Goal: Task Accomplishment & Management: Manage account settings

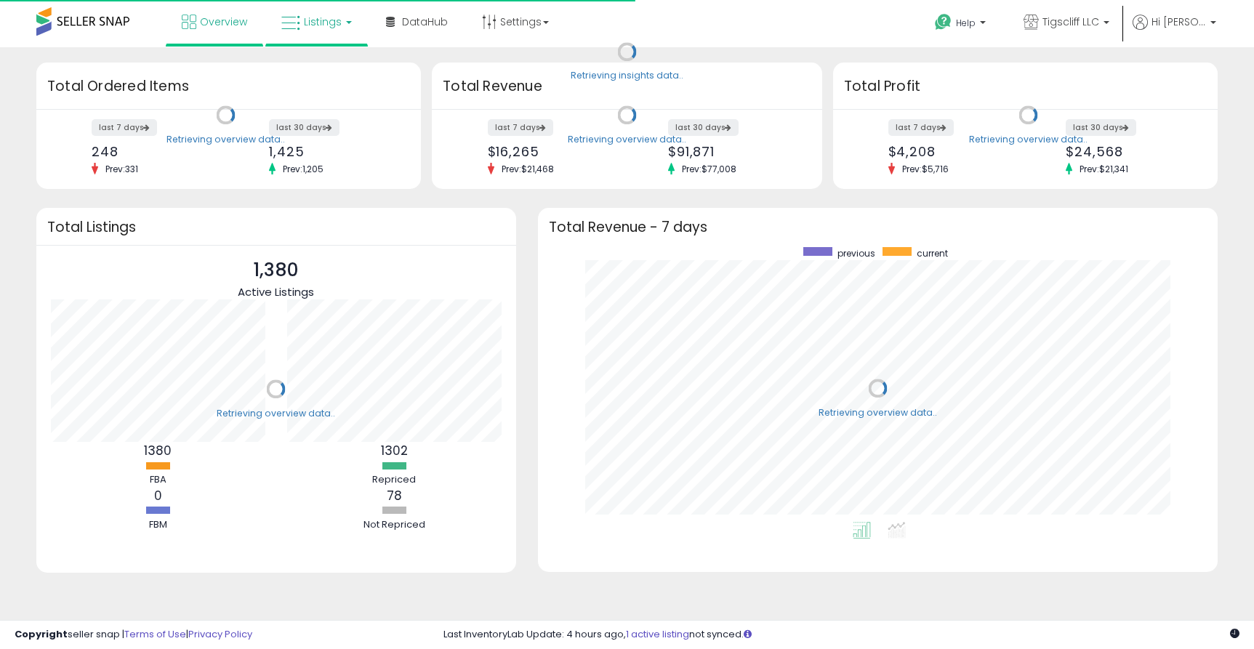
scroll to position [275, 651]
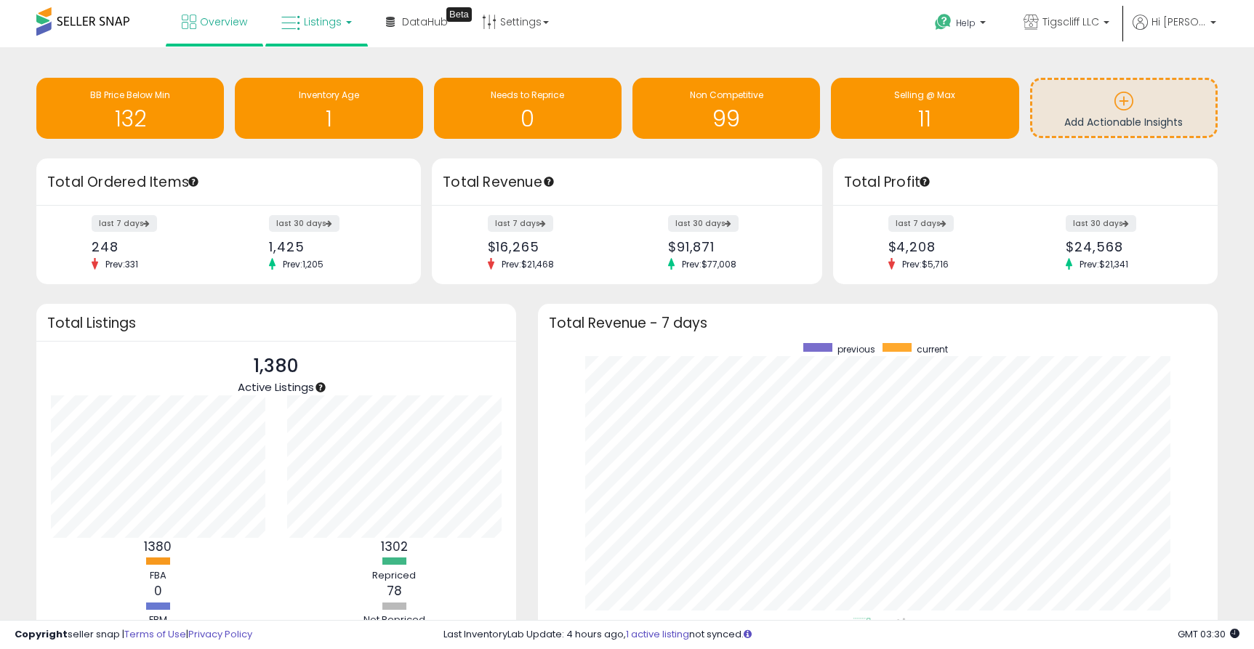
click at [342, 18] on link "Listings" at bounding box center [316, 22] width 92 height 44
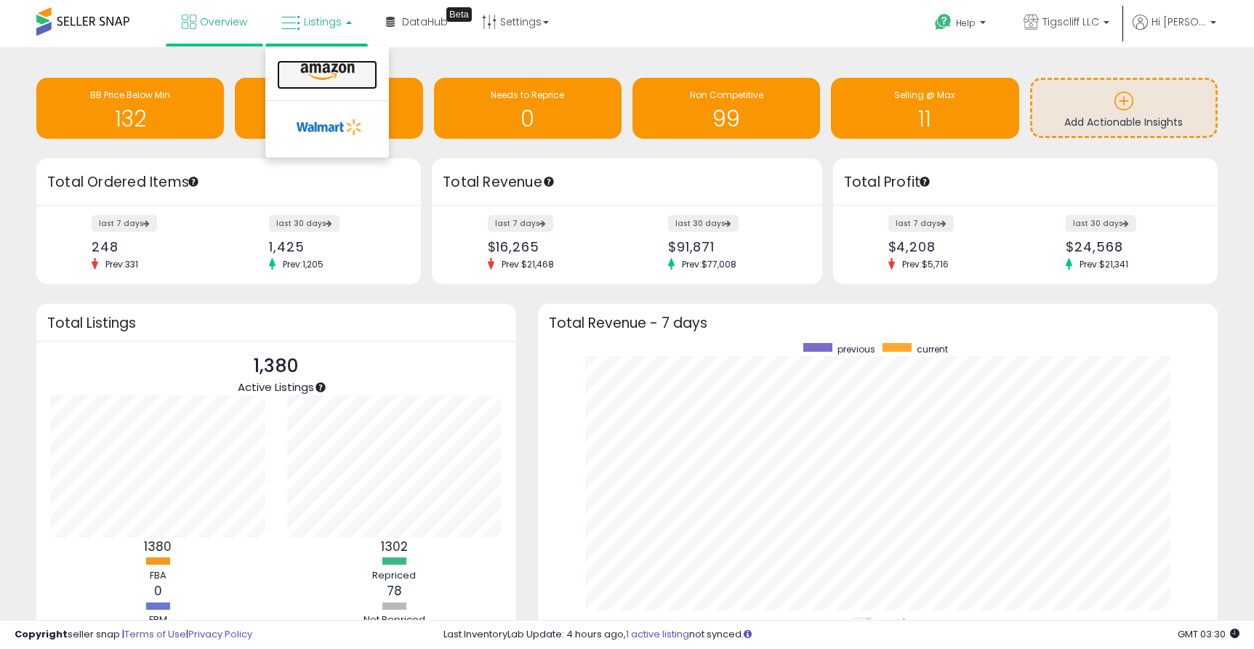
click at [345, 65] on icon at bounding box center [327, 72] width 63 height 19
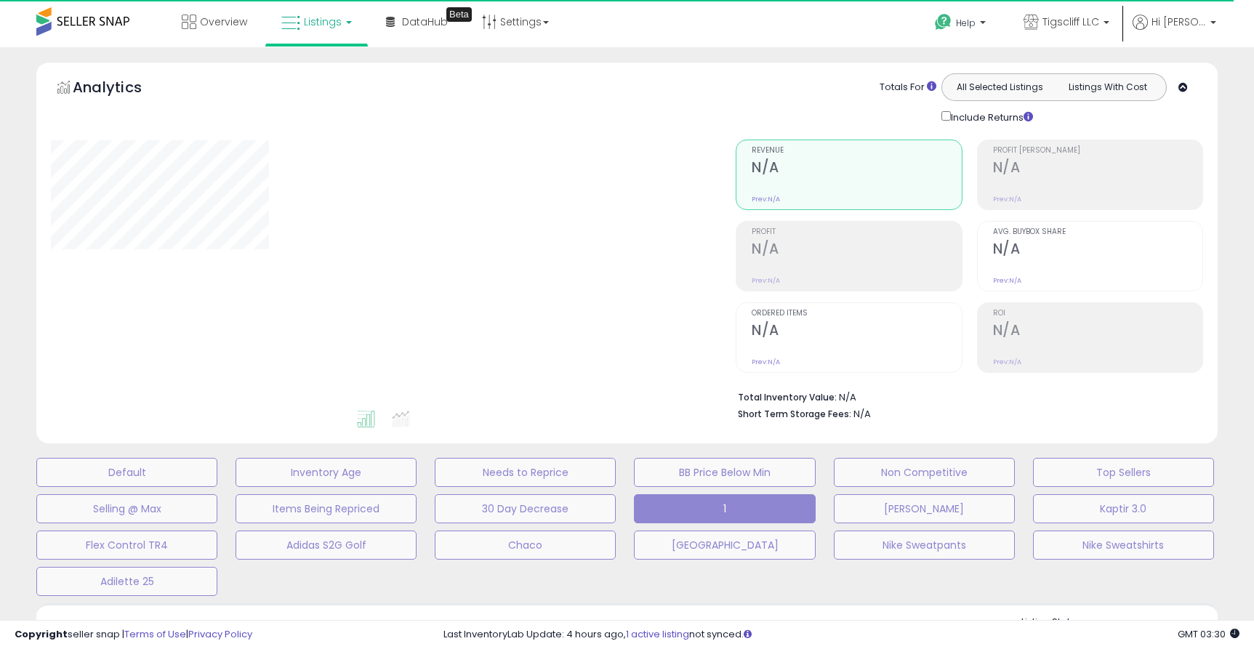
select select "**"
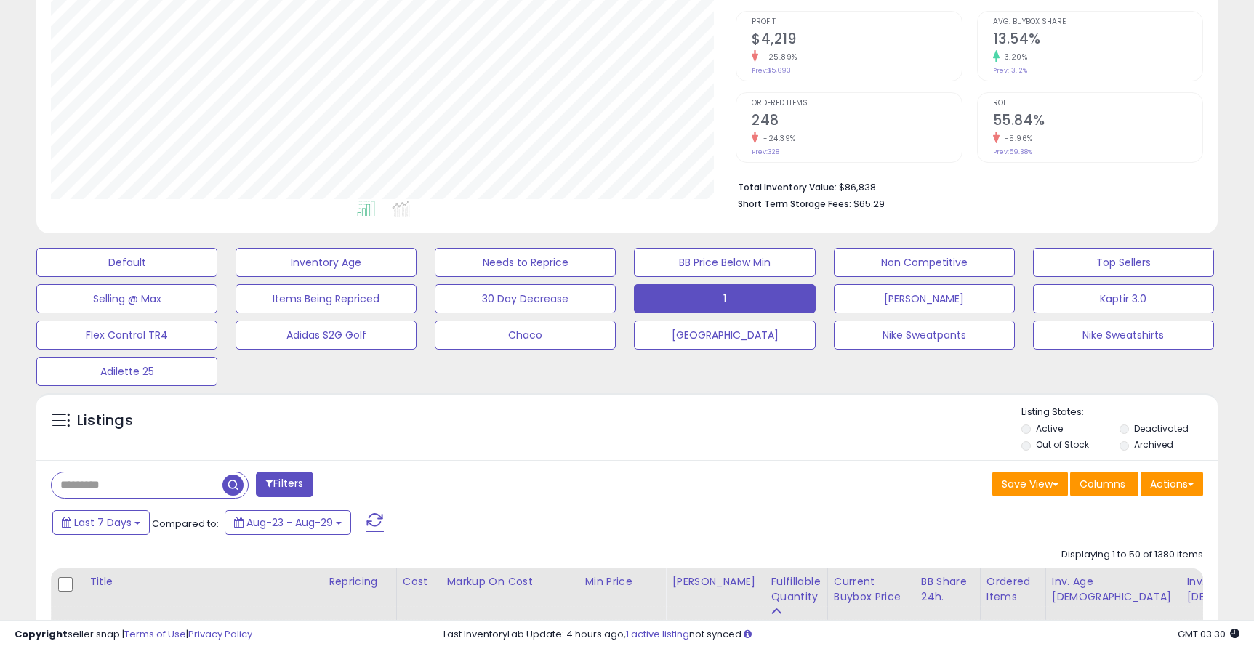
scroll to position [264, 0]
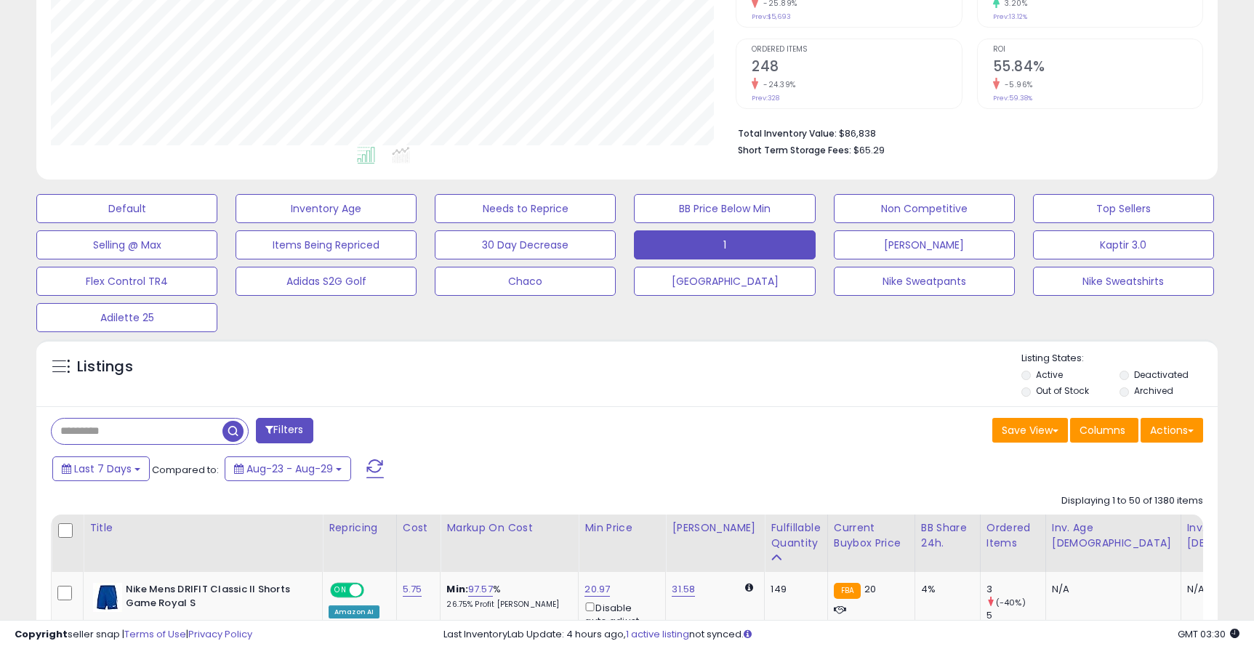
click at [169, 429] on input "text" at bounding box center [137, 431] width 171 height 25
paste input "**********"
type input "**********"
click at [347, 434] on span "button" at bounding box center [346, 431] width 21 height 21
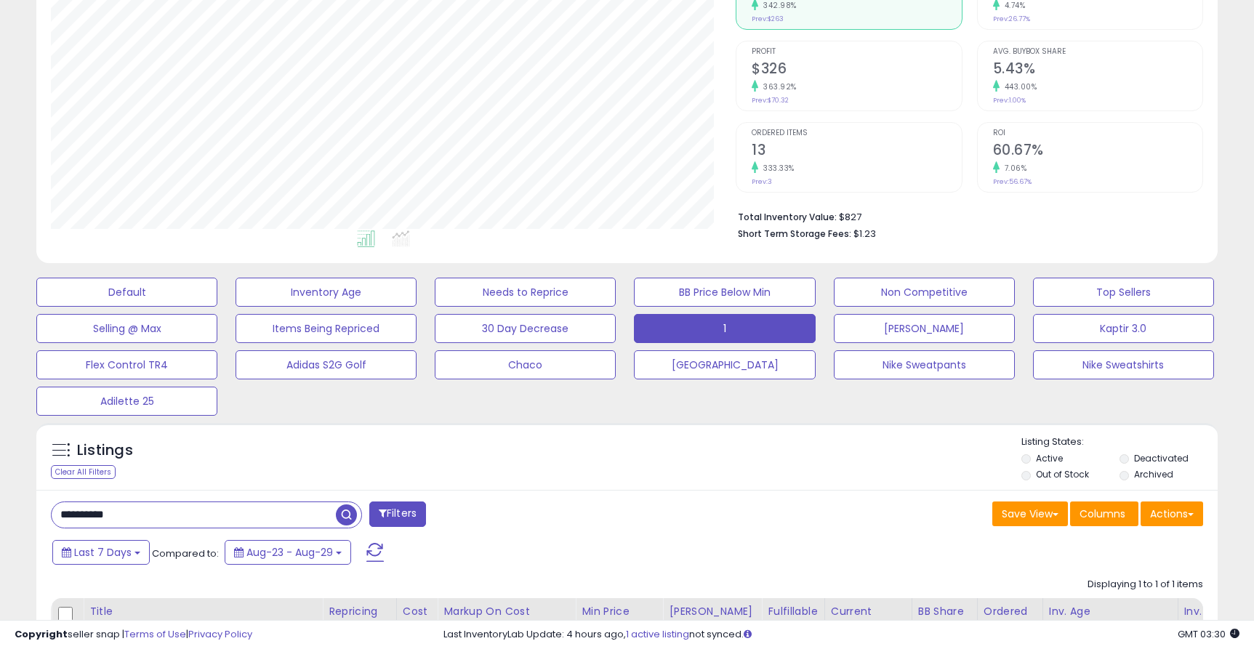
scroll to position [0, 0]
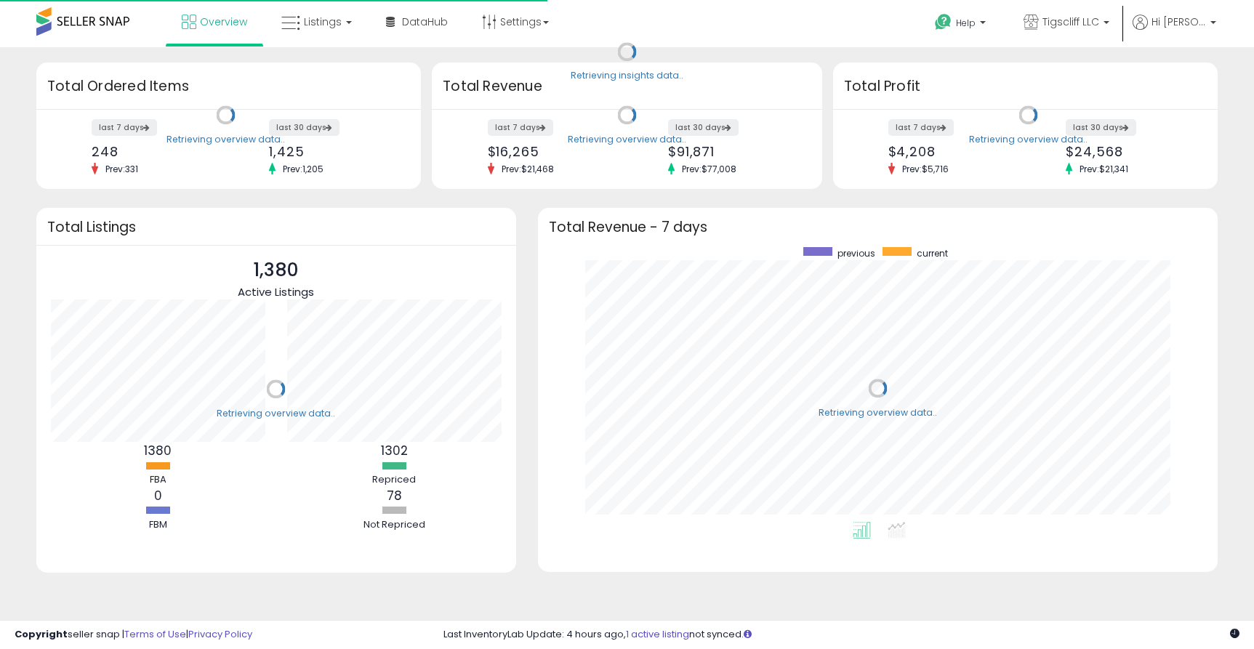
scroll to position [275, 651]
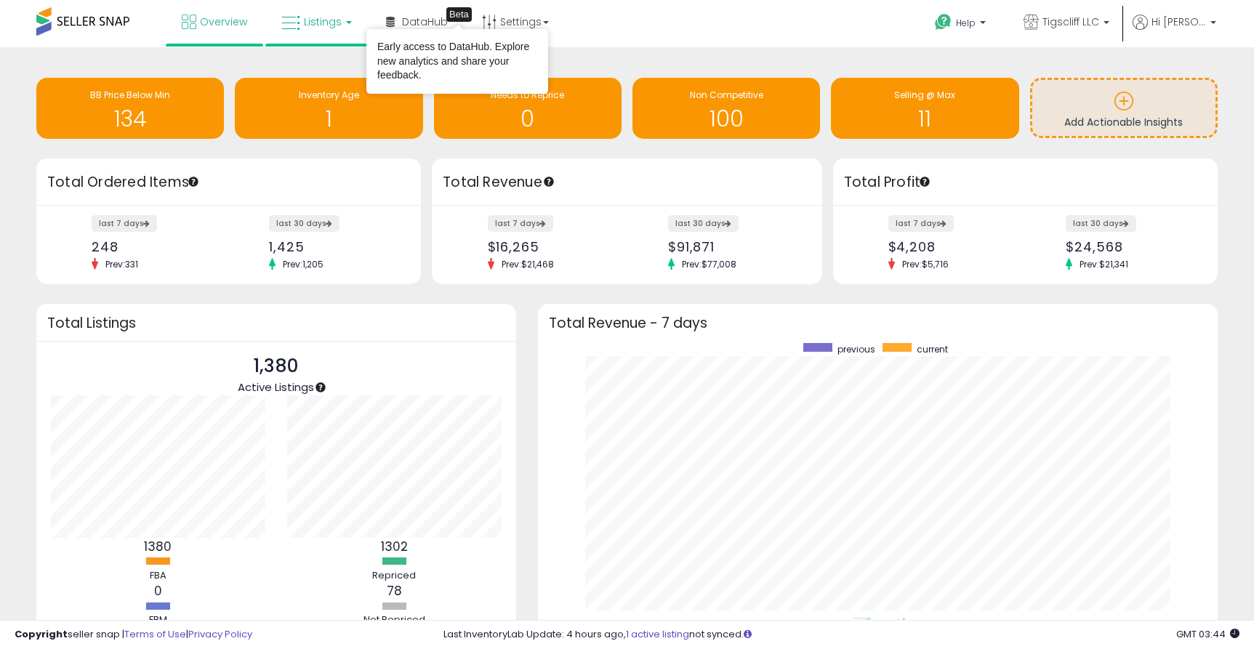
click at [332, 23] on span "Listings" at bounding box center [323, 22] width 38 height 15
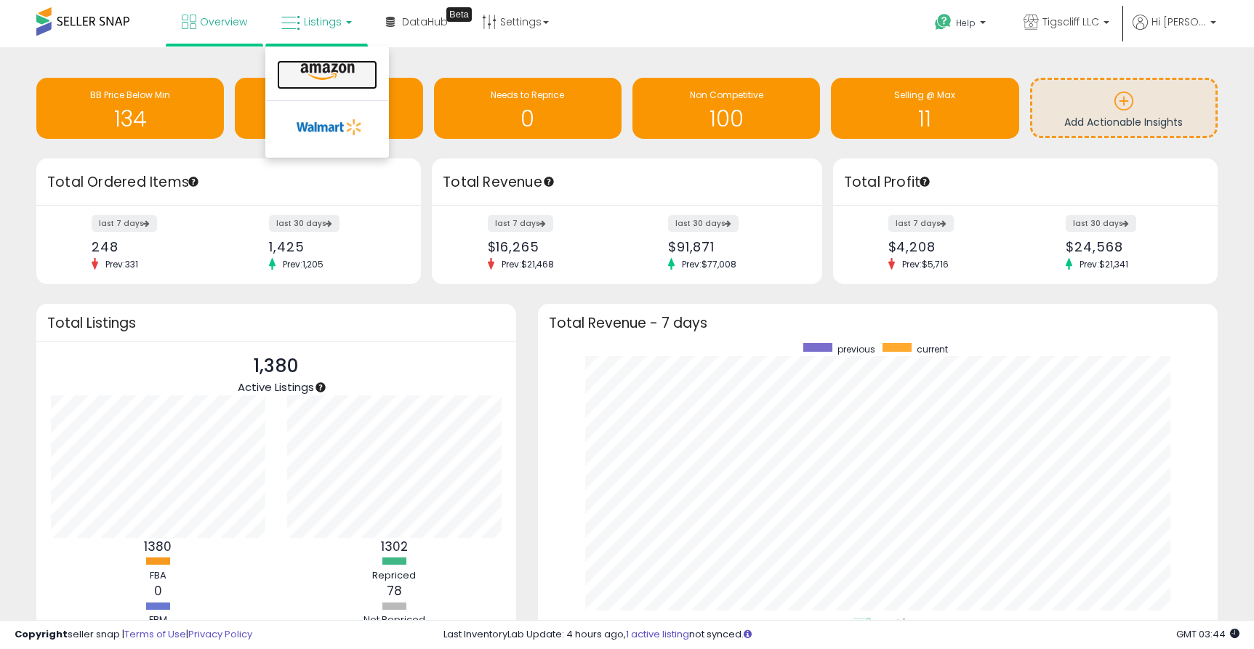
click at [332, 61] on link at bounding box center [327, 74] width 100 height 29
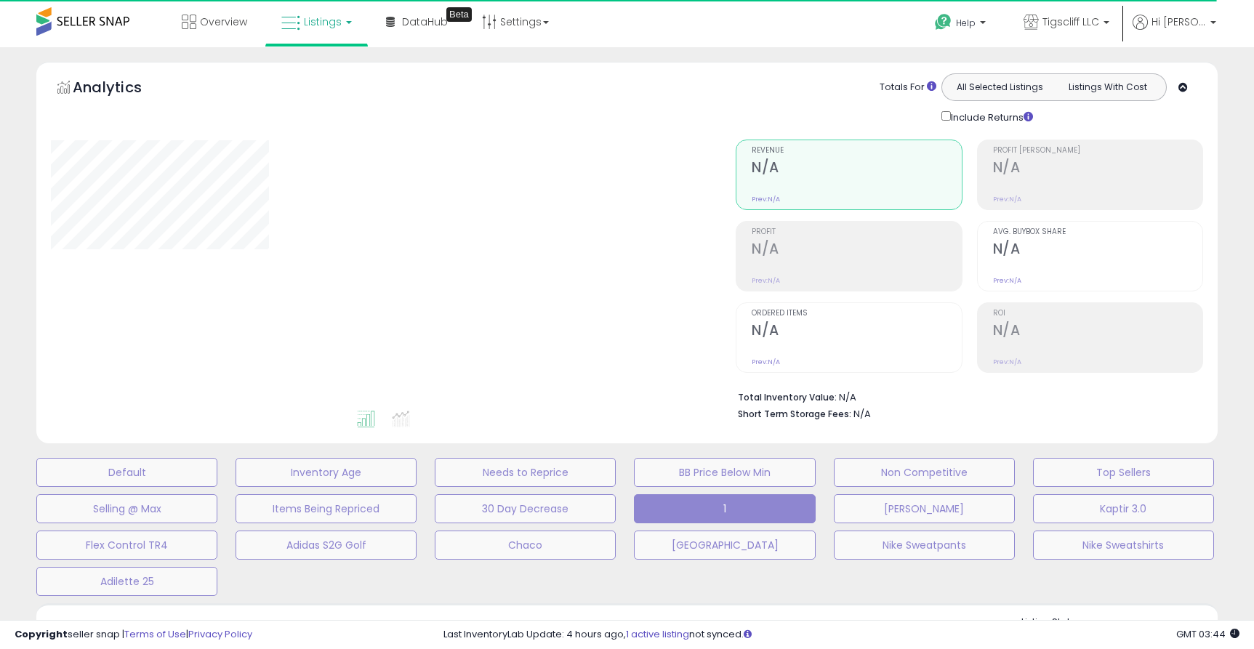
select select "**"
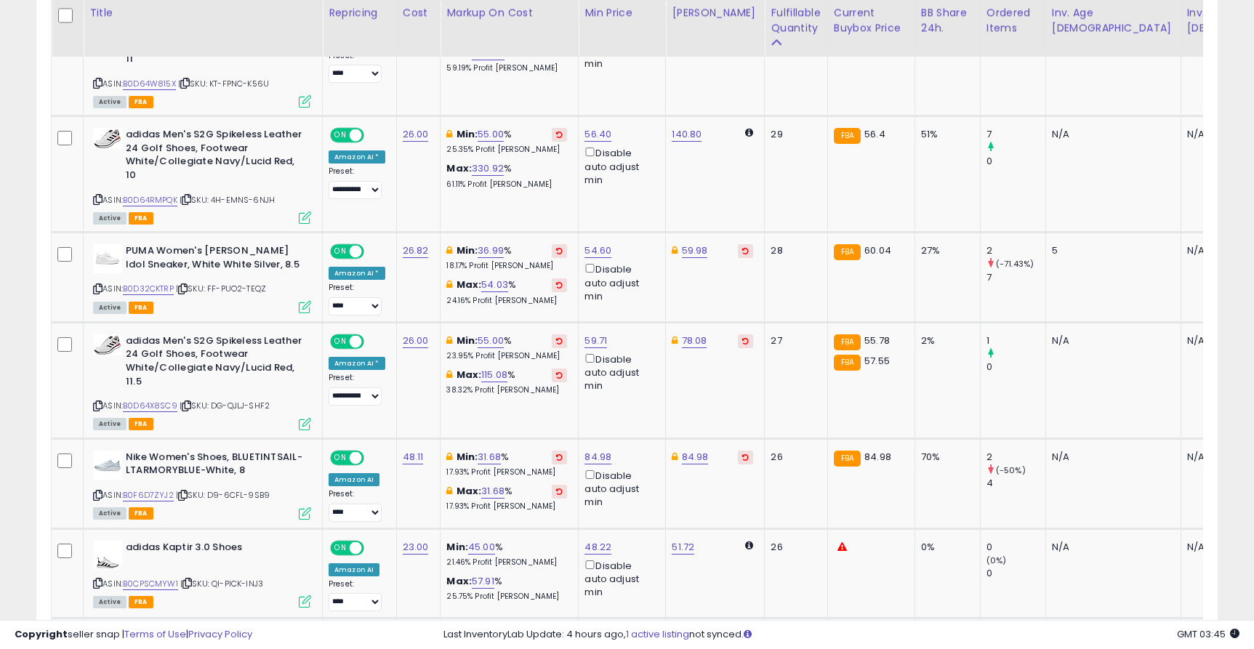
scroll to position [1365, 0]
click at [164, 489] on link "B0F6D7ZYJ2" at bounding box center [148, 495] width 51 height 12
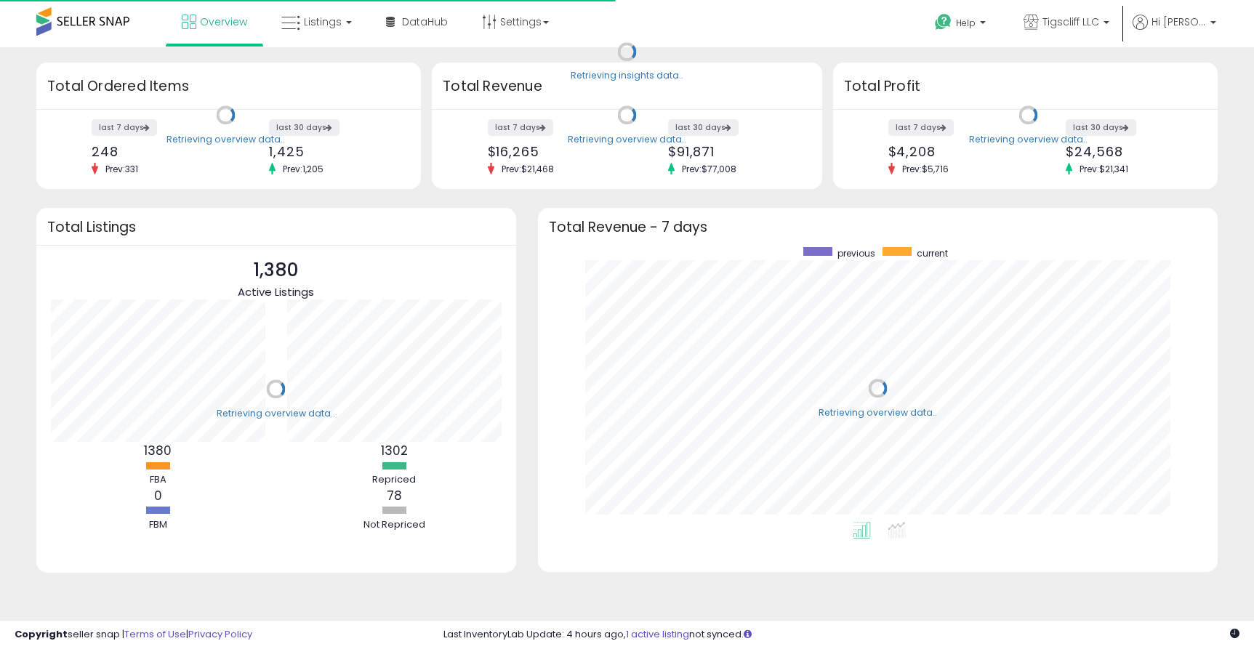
scroll to position [275, 651]
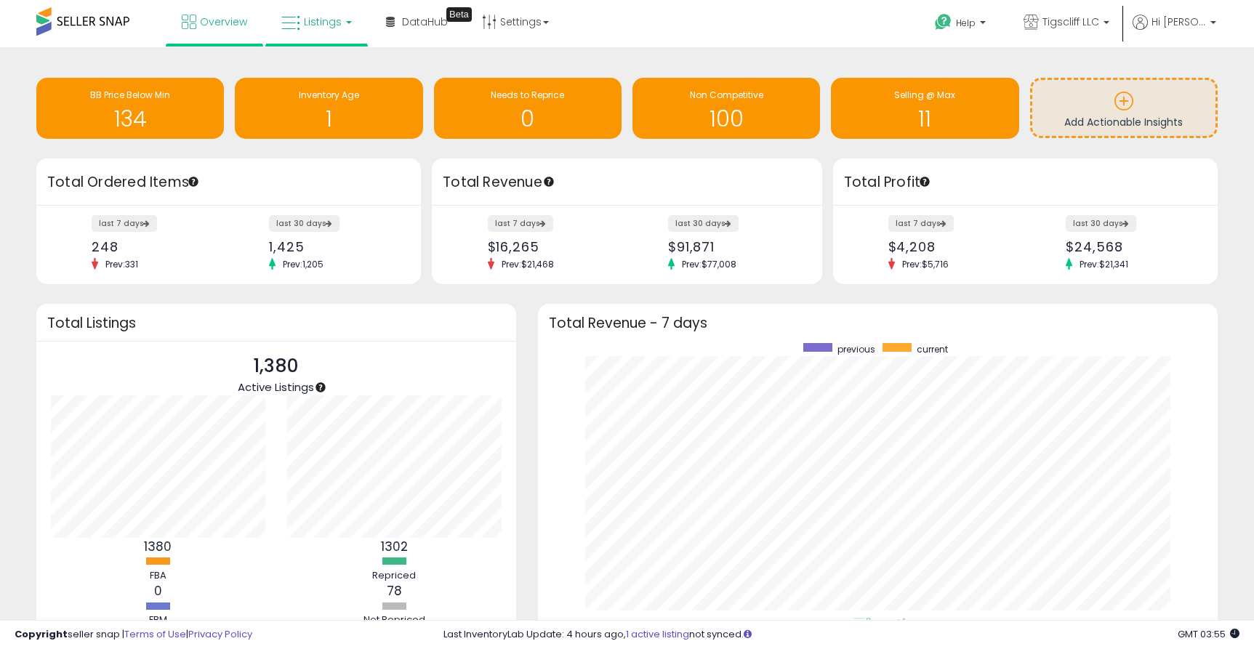
click at [341, 20] on link "Listings" at bounding box center [316, 22] width 92 height 44
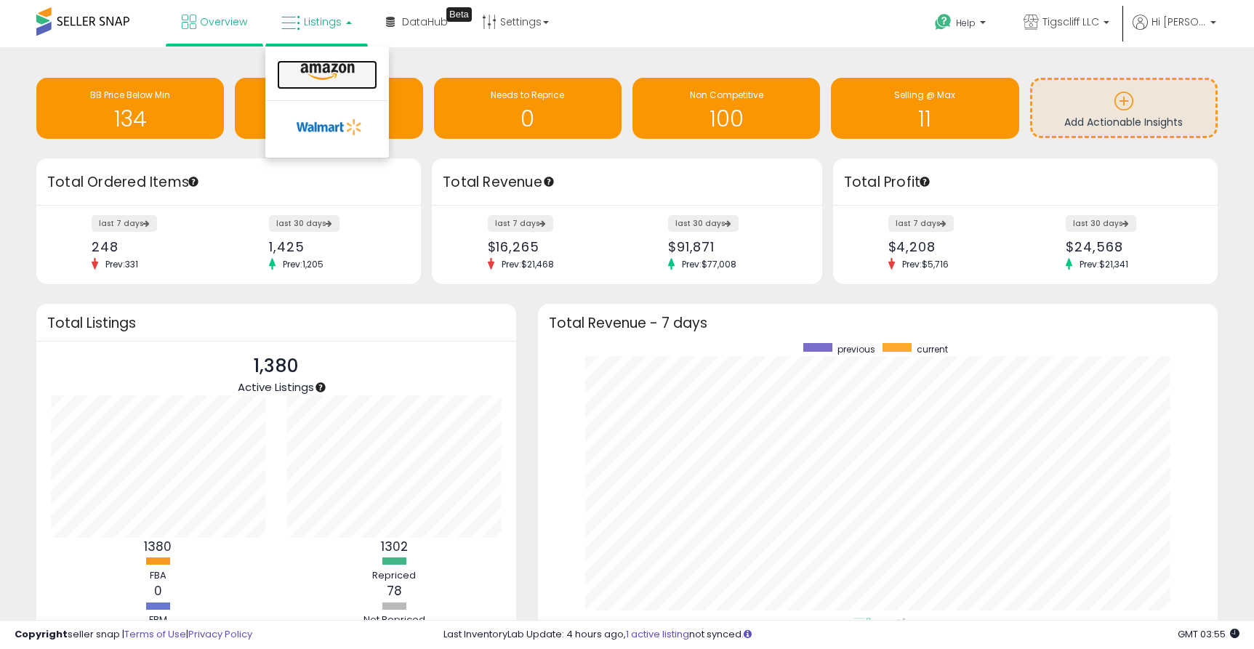
click at [340, 63] on icon at bounding box center [327, 72] width 63 height 19
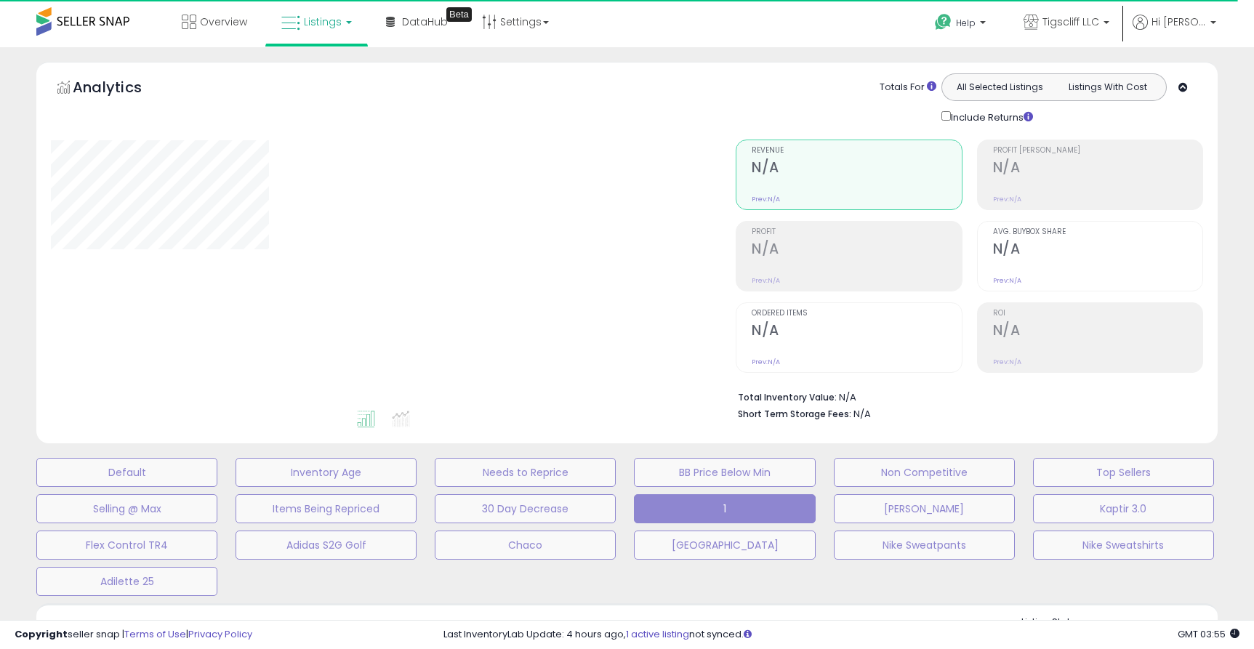
select select "**"
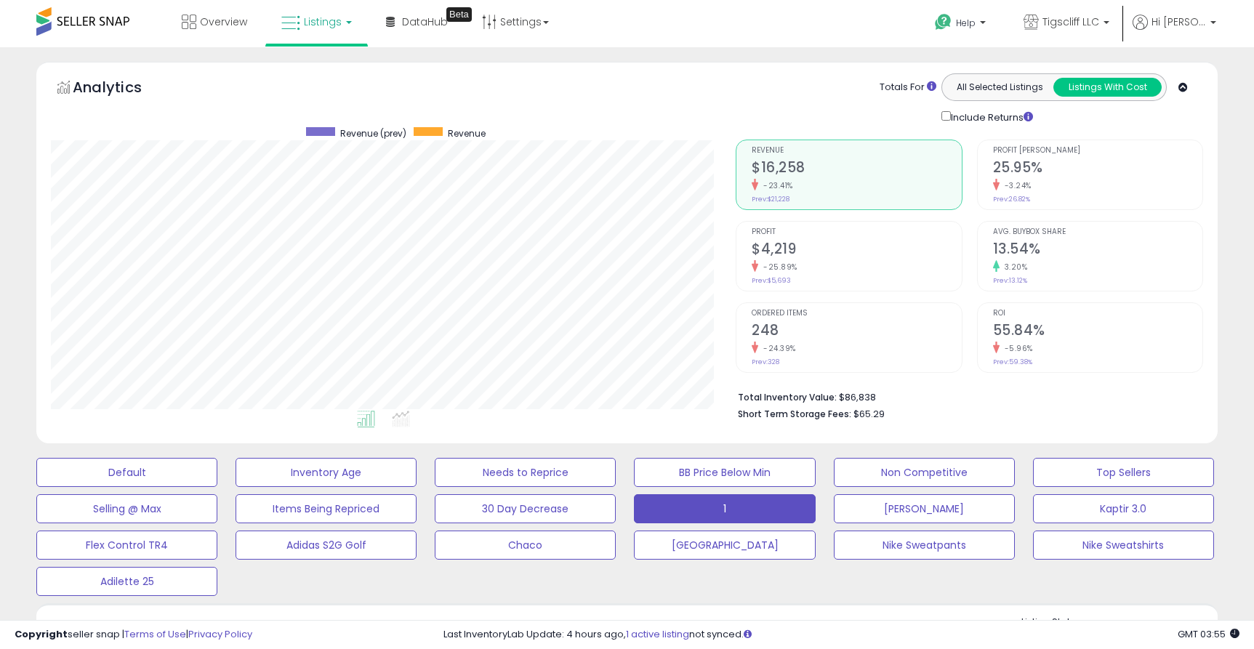
scroll to position [353, 0]
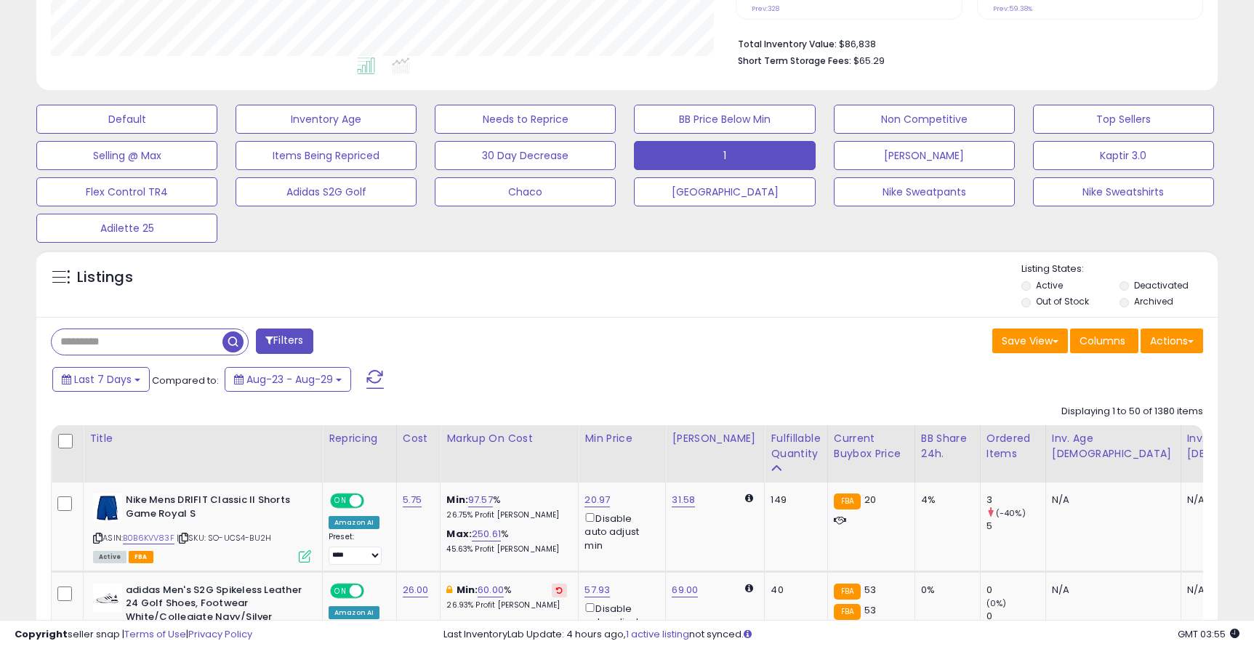
click at [170, 340] on input "text" at bounding box center [137, 341] width 171 height 25
type input "**********"
click at [355, 338] on span "button" at bounding box center [346, 342] width 21 height 21
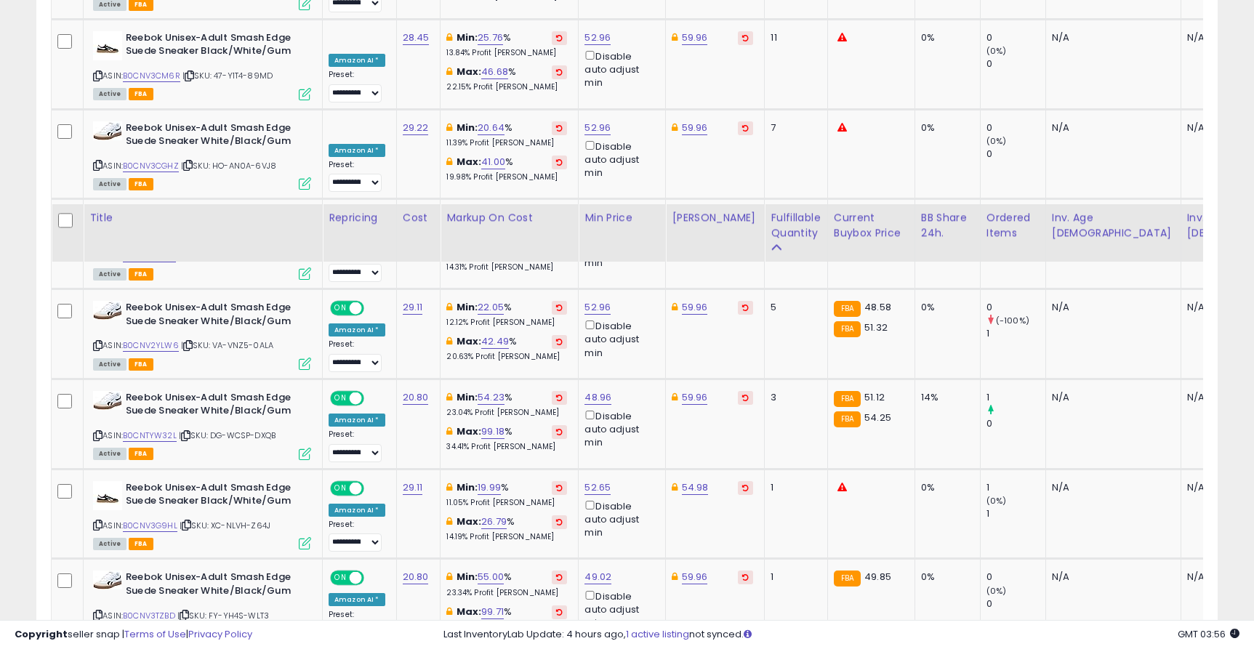
scroll to position [367, 0]
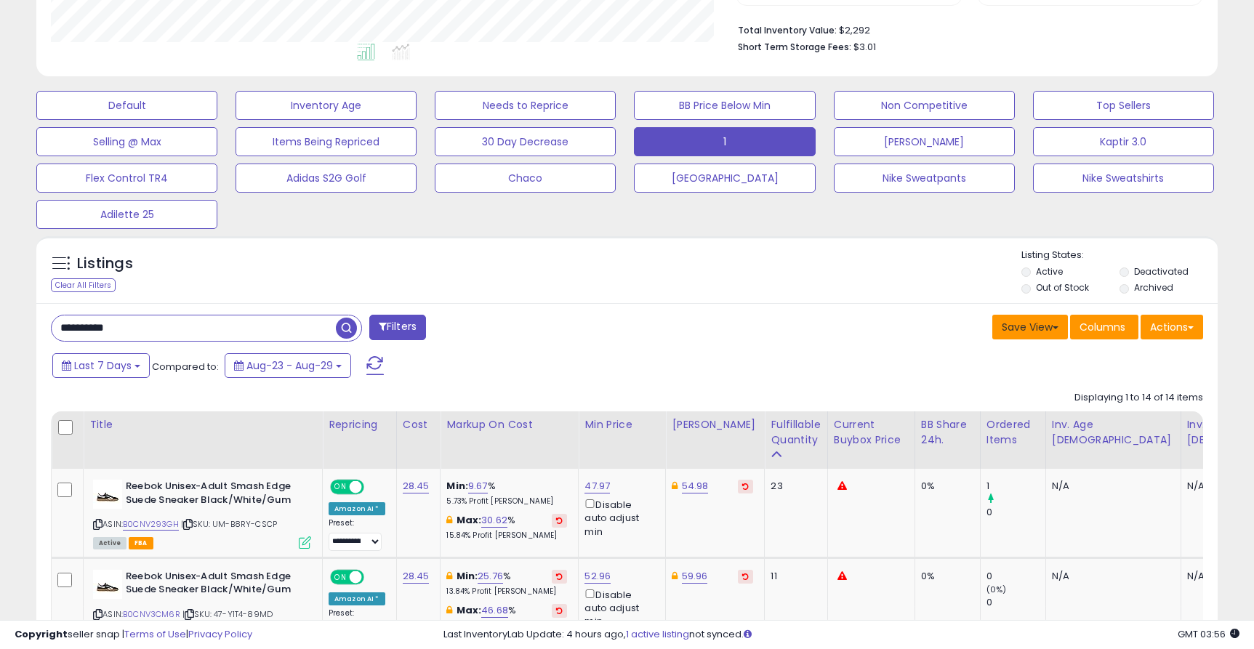
click at [1034, 324] on button "Save View" at bounding box center [1030, 327] width 76 height 25
click at [1017, 351] on link "Save As New View" at bounding box center [987, 358] width 156 height 23
click at [889, 321] on input "text" at bounding box center [918, 327] width 87 height 25
type input "**********"
click at [978, 340] on div "Save Cancel" at bounding box center [966, 329] width 204 height 28
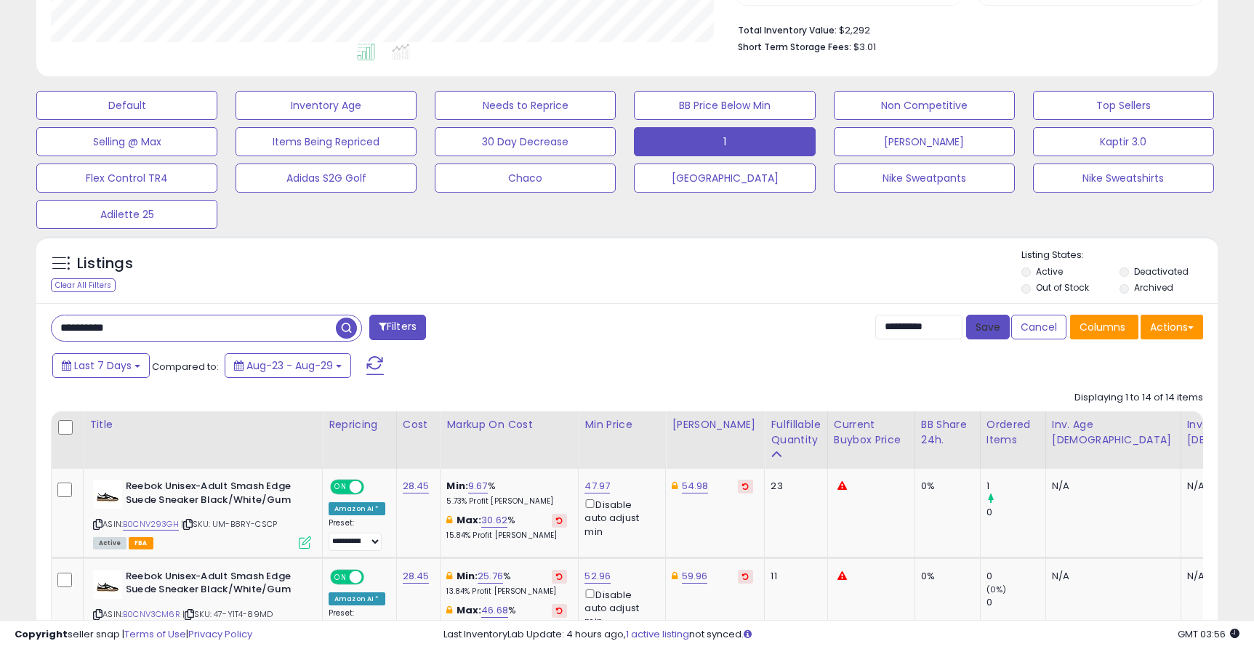
click at [994, 331] on button "Save" at bounding box center [988, 327] width 44 height 25
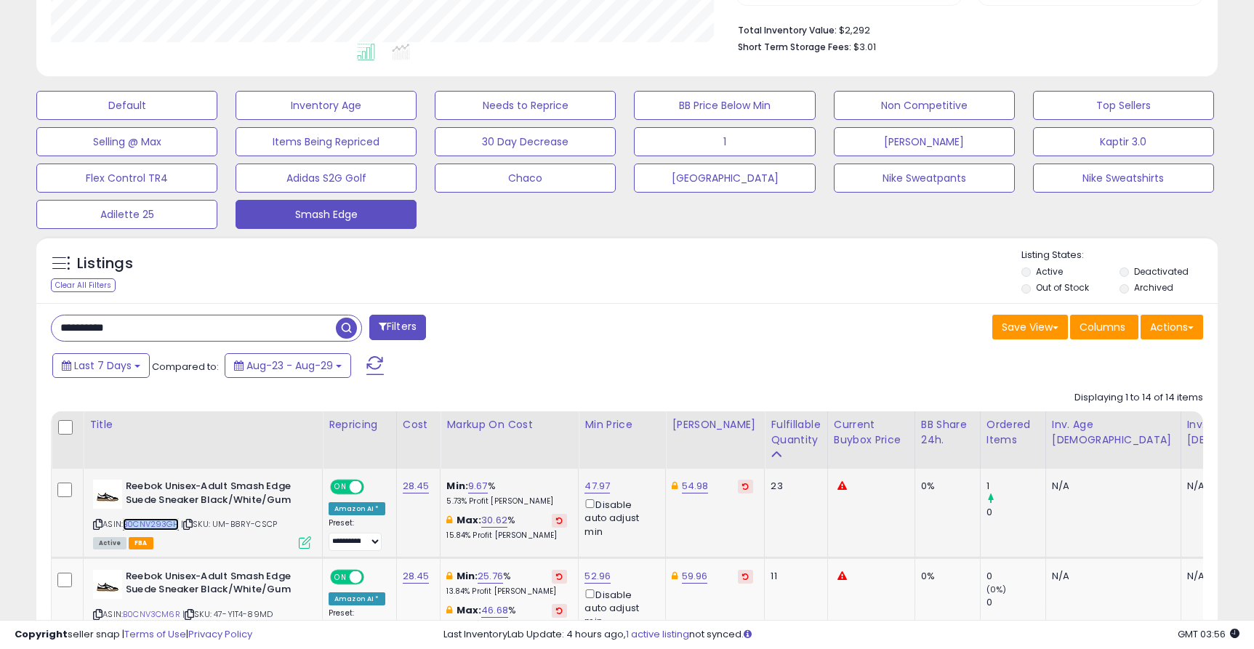
copy link "B0CNV293GH"
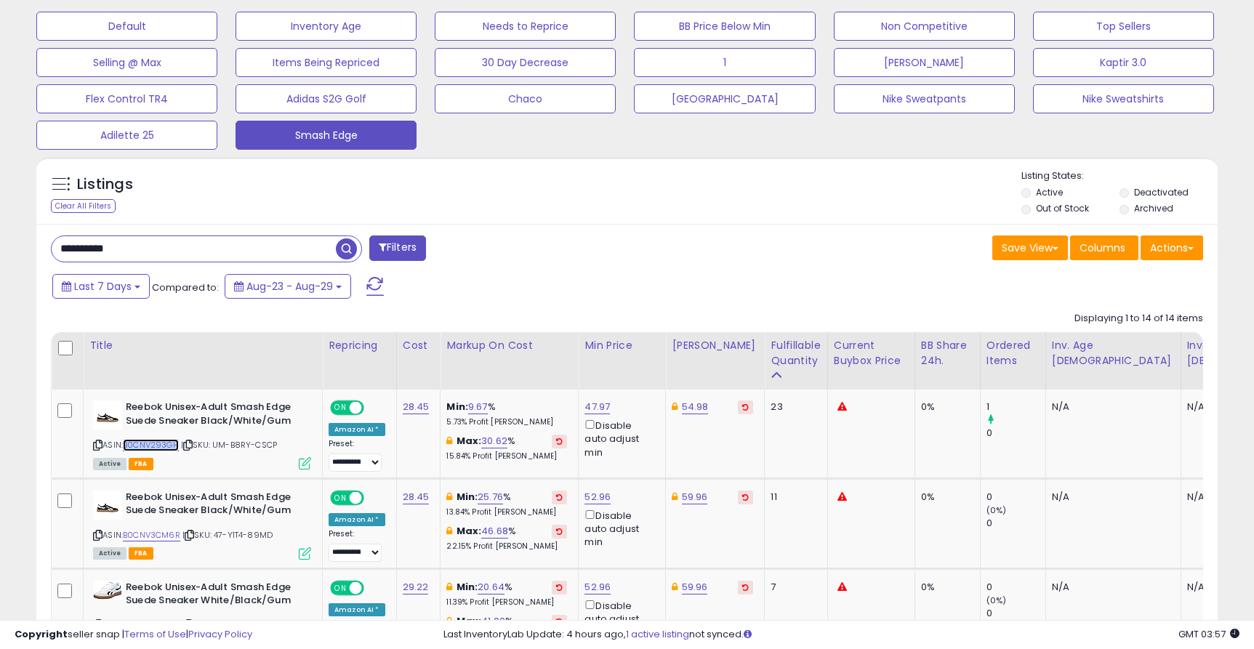
scroll to position [537, 0]
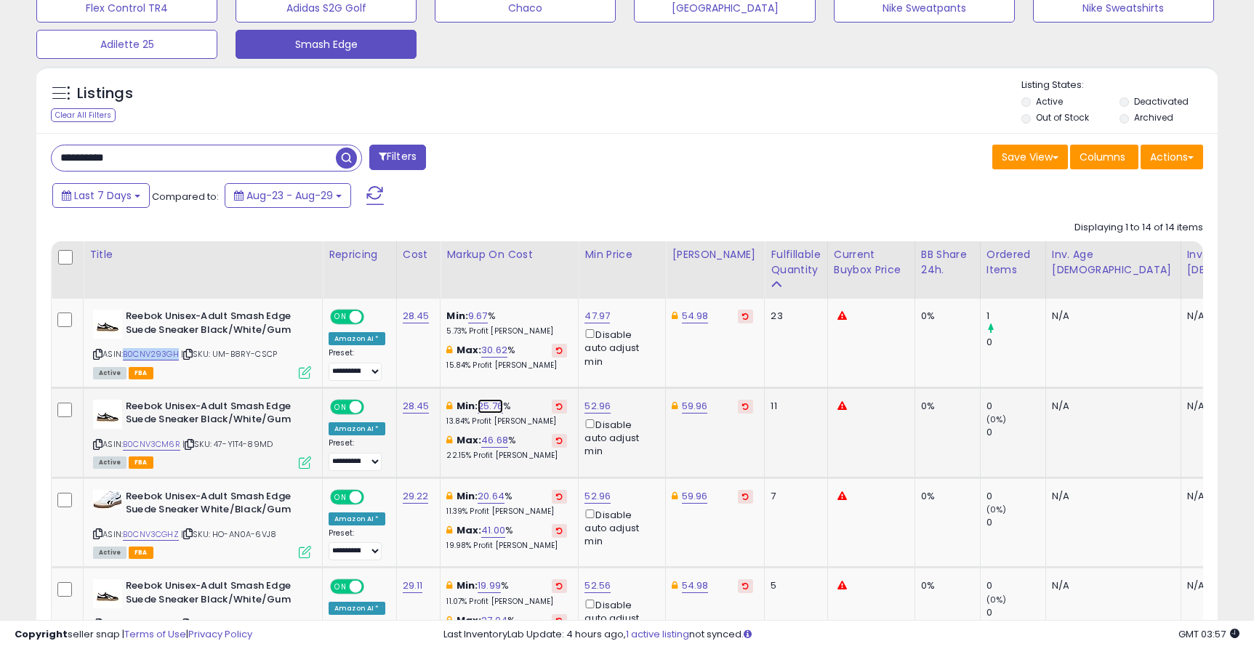
click at [485, 410] on link "25.76" at bounding box center [490, 406] width 25 height 15
click at [673, 213] on div "Last 7 Days Compared to: Aug-23 - Aug-29" at bounding box center [481, 197] width 864 height 33
click at [592, 410] on link "52.96" at bounding box center [598, 406] width 26 height 15
type input "*"
type input "*****"
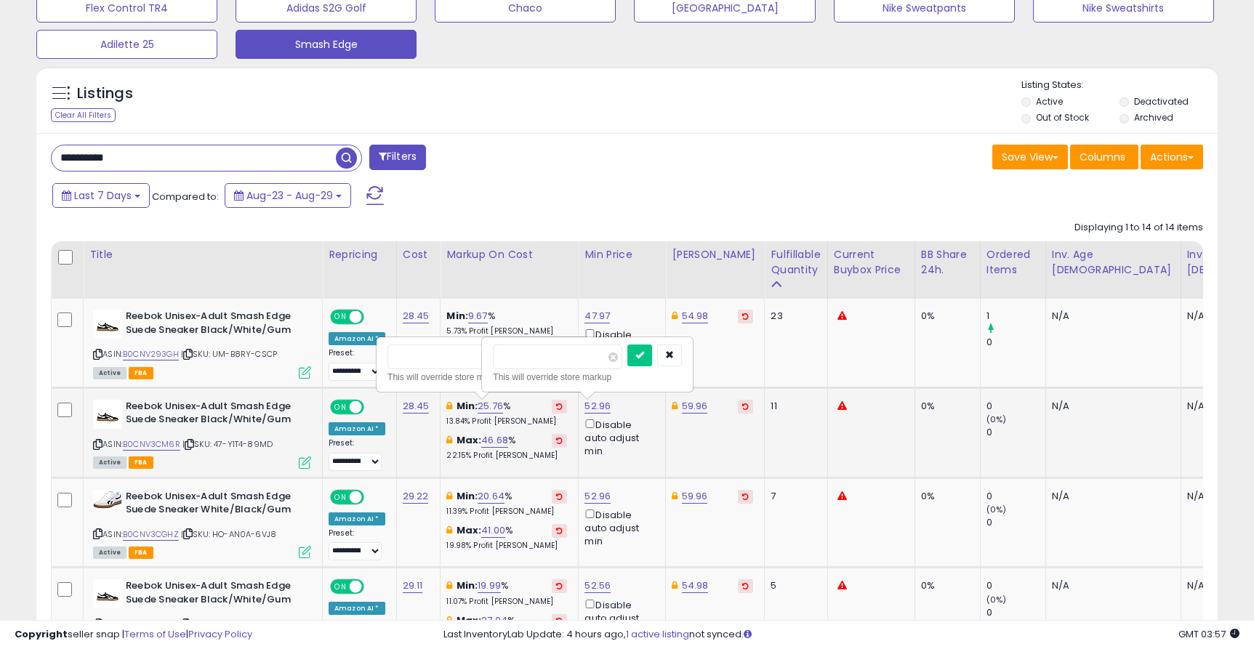
click button "submit" at bounding box center [639, 356] width 25 height 22
click at [589, 419] on div "Disable auto adjust min" at bounding box center [620, 438] width 70 height 42
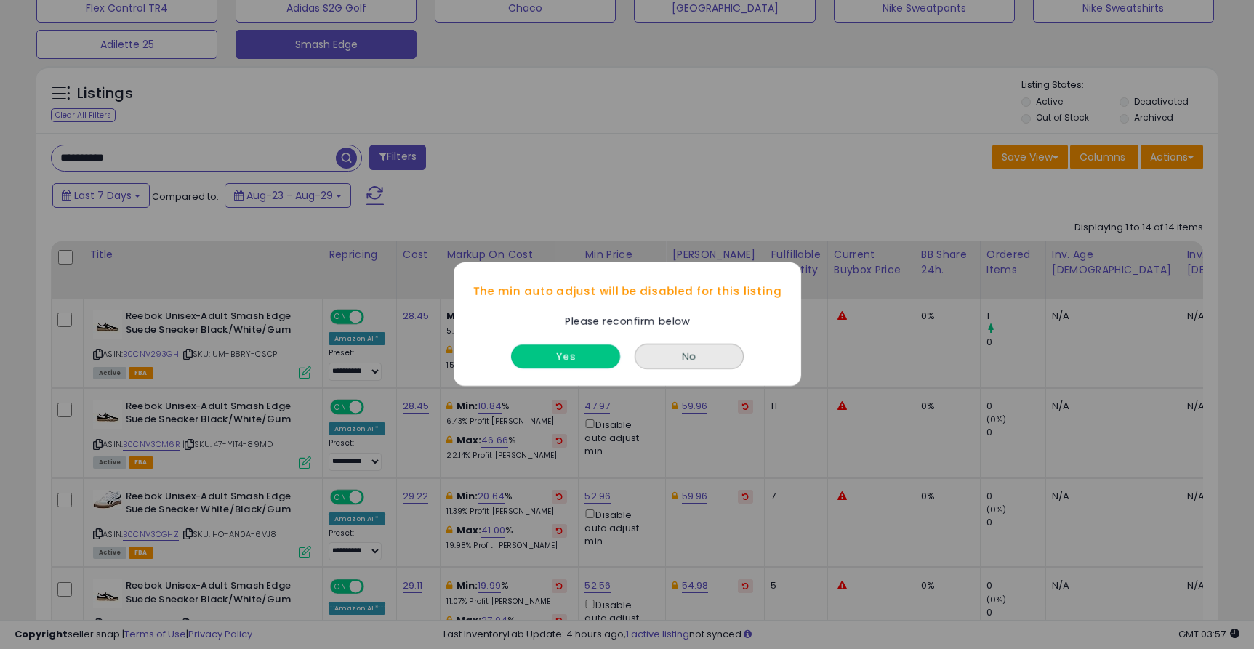
click at [595, 358] on button "Yes" at bounding box center [565, 357] width 109 height 24
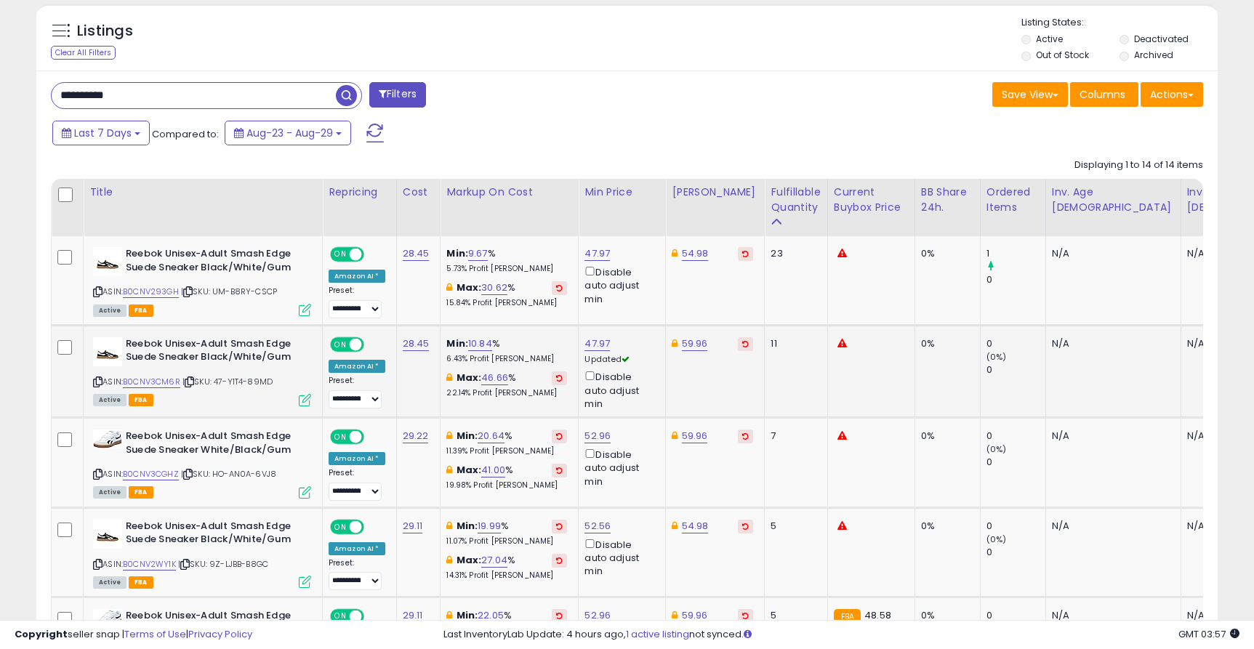
scroll to position [611, 0]
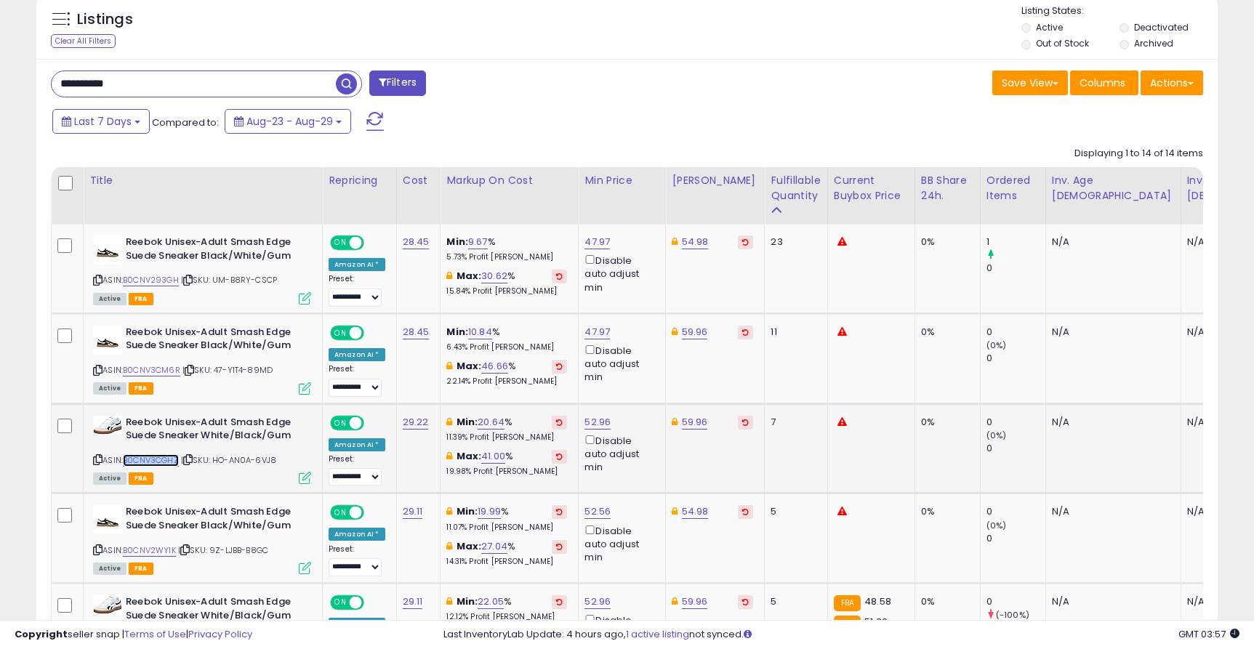
copy link "B0CNV3CGHZ"
click at [602, 418] on link "52.96" at bounding box center [598, 422] width 26 height 15
type input "*"
type input "*****"
click button "submit" at bounding box center [639, 372] width 25 height 22
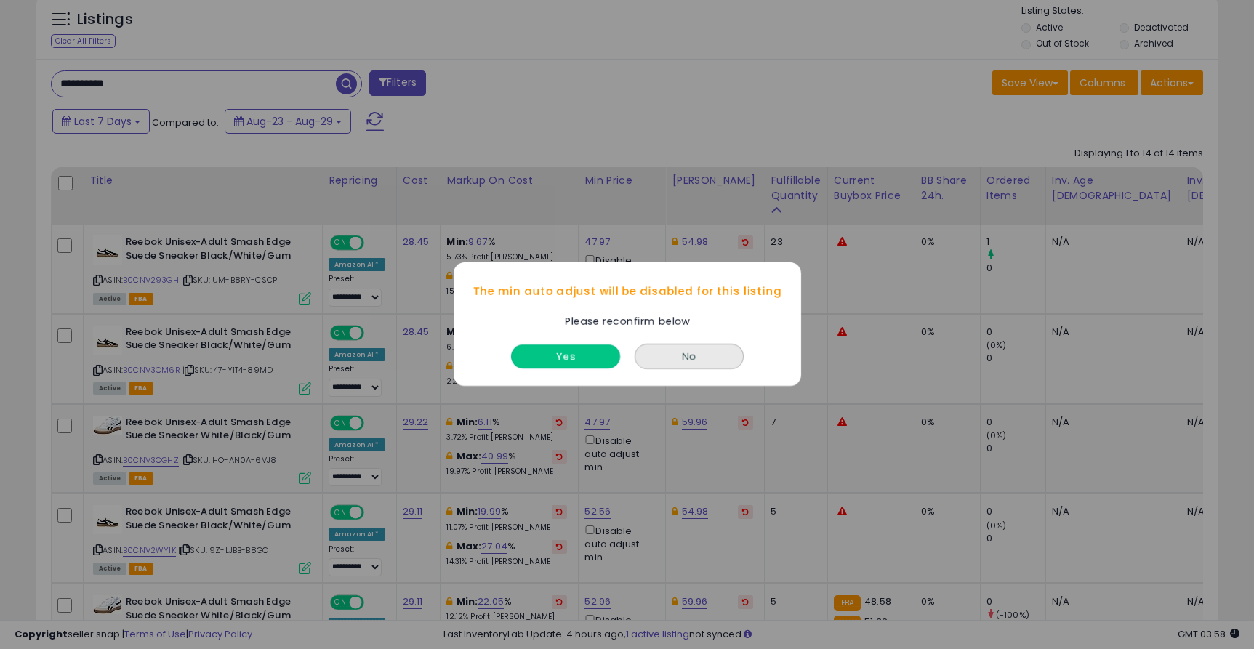
click at [595, 360] on button "Yes" at bounding box center [565, 357] width 109 height 24
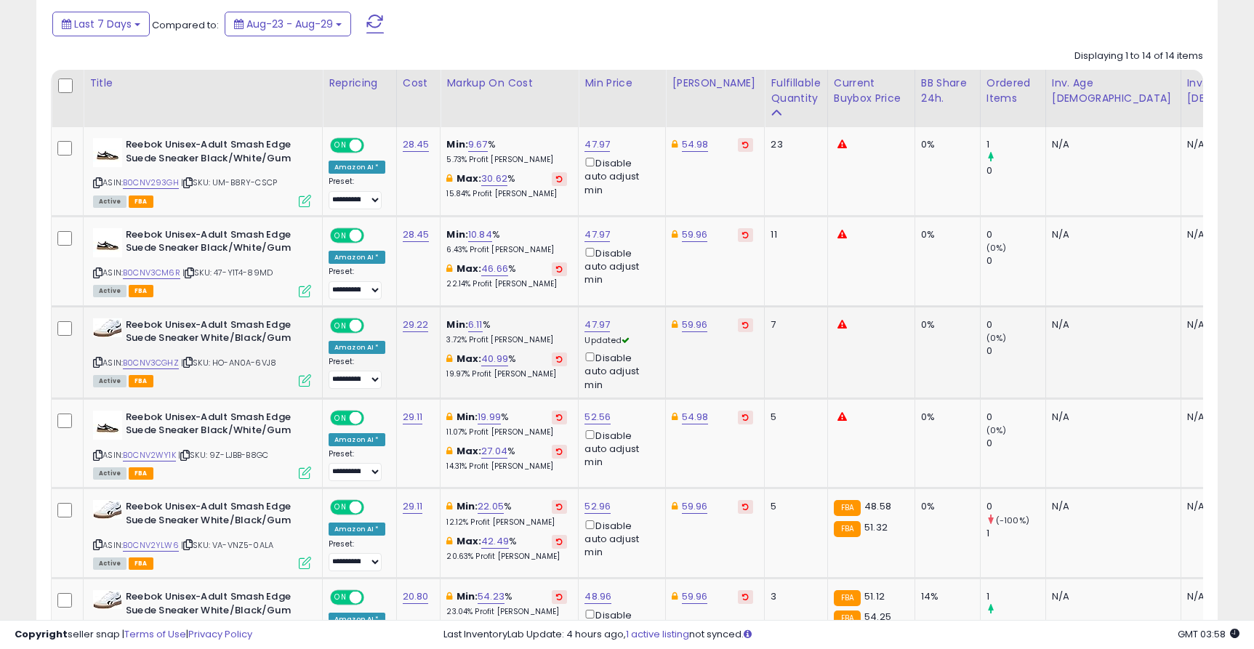
scroll to position [722, 0]
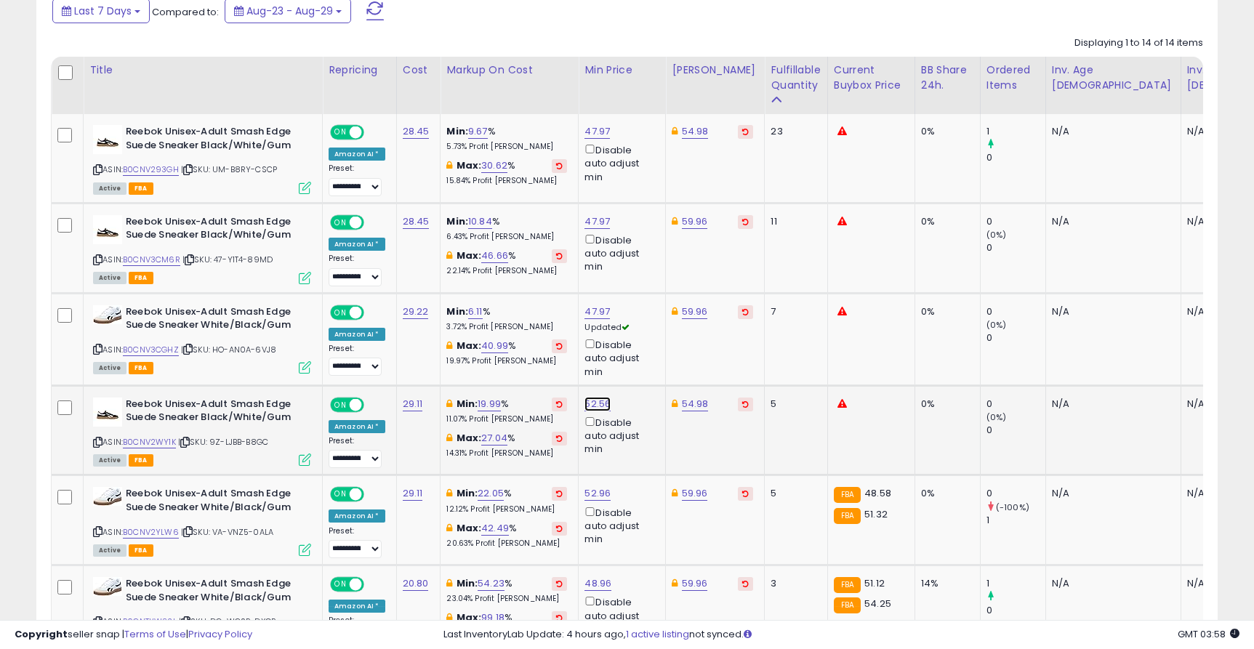
click at [593, 406] on link "52.56" at bounding box center [598, 404] width 26 height 15
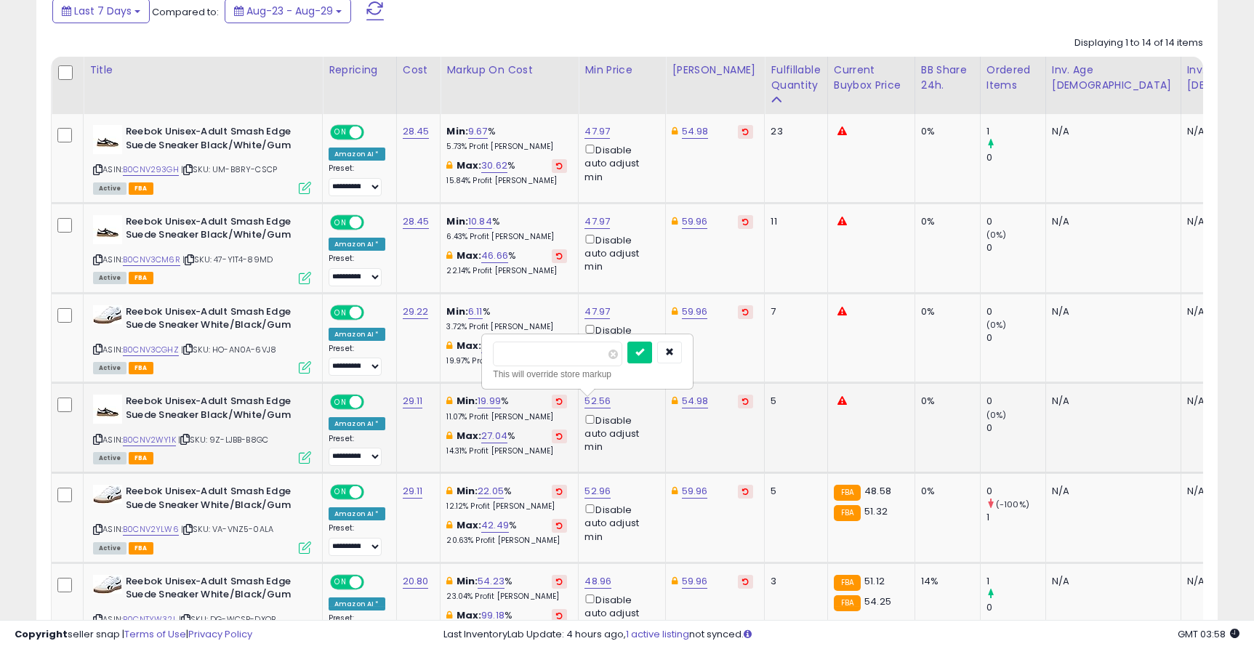
type input "*"
type input "*****"
click button "submit" at bounding box center [639, 353] width 25 height 22
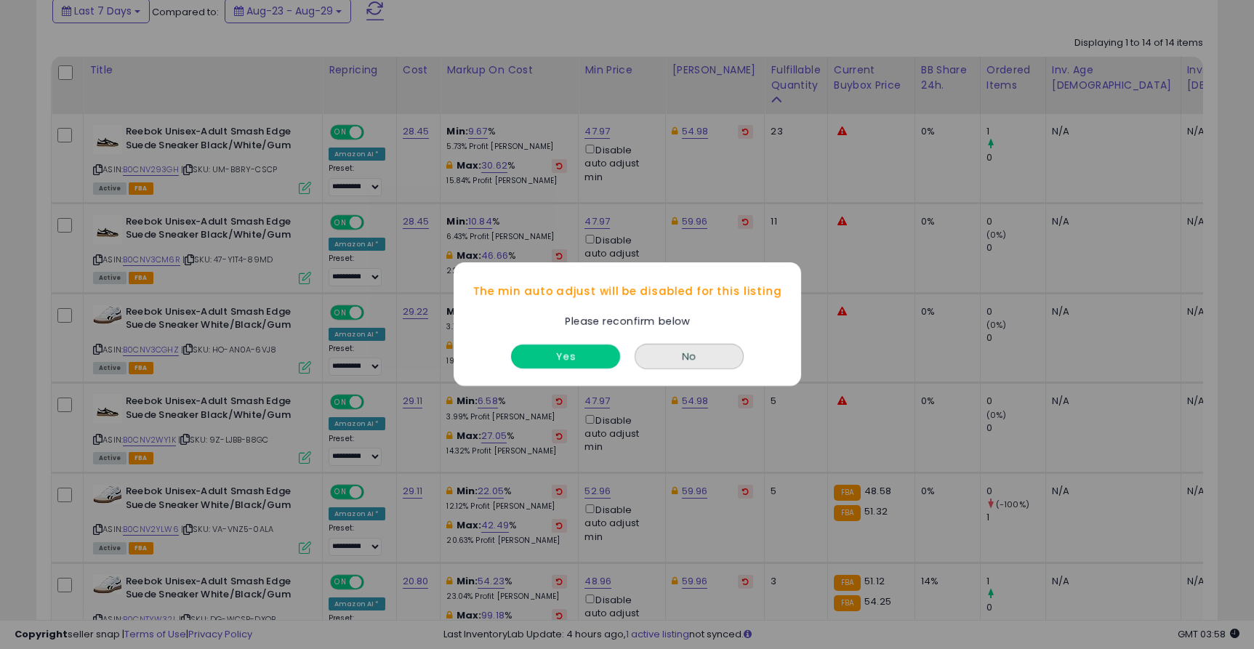
click at [590, 361] on button "Yes" at bounding box center [565, 357] width 109 height 24
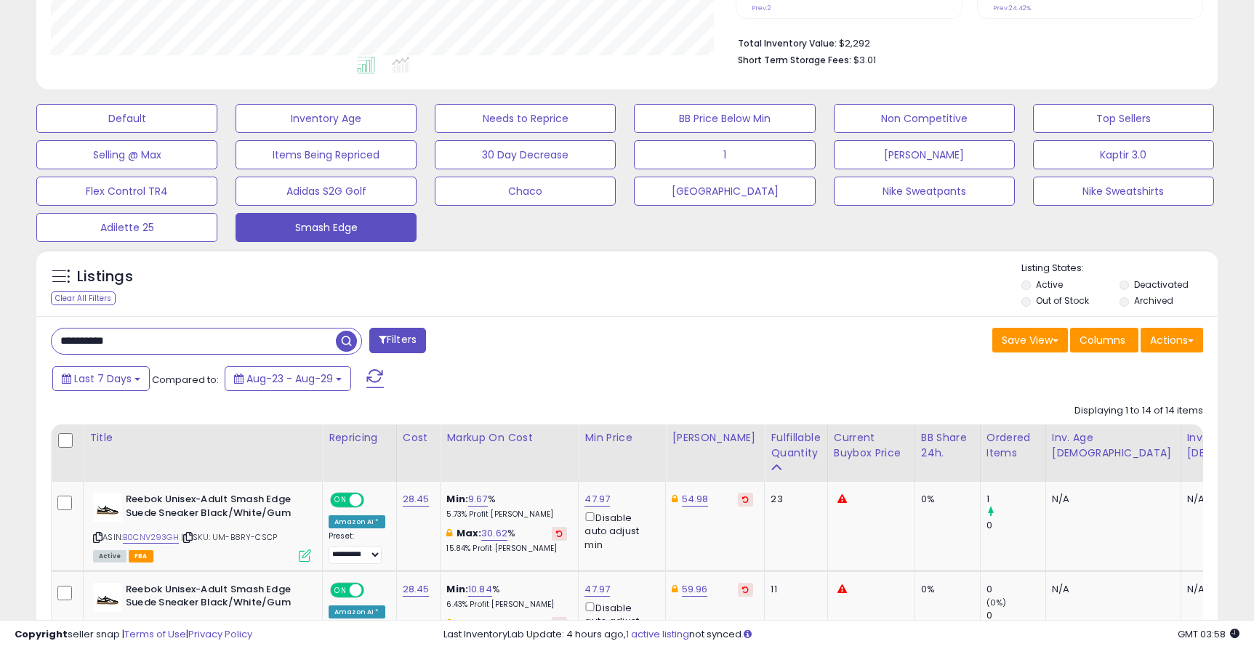
scroll to position [0, 0]
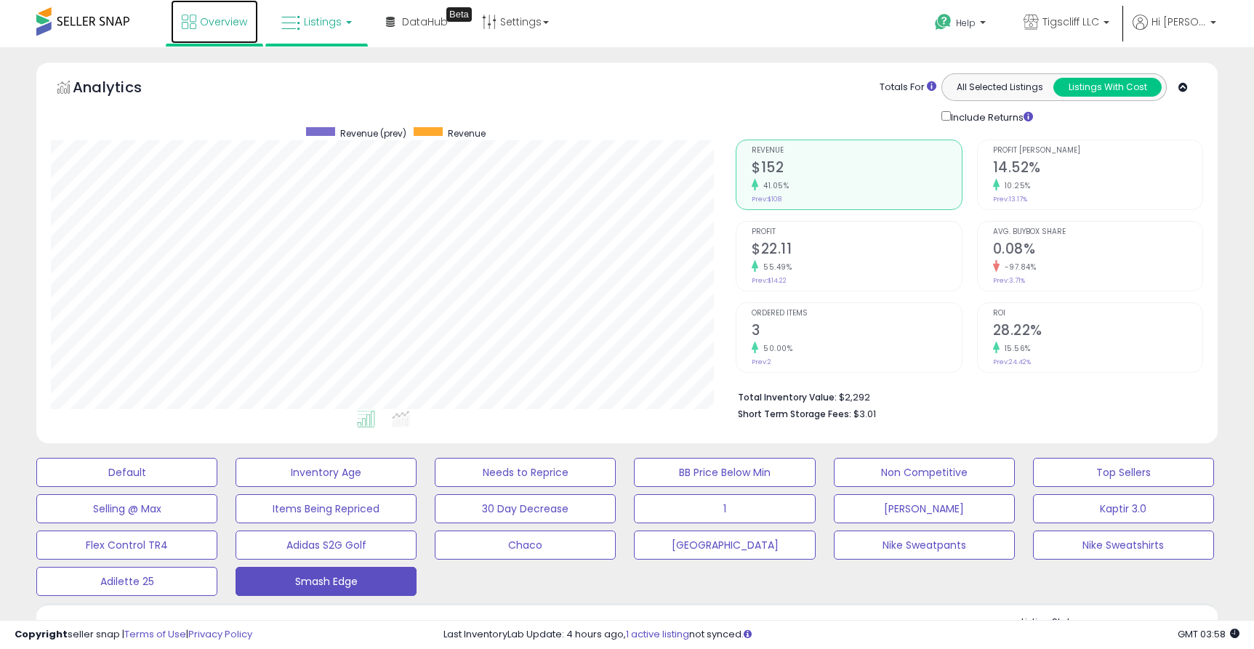
click at [195, 11] on link "Overview" at bounding box center [214, 22] width 87 height 44
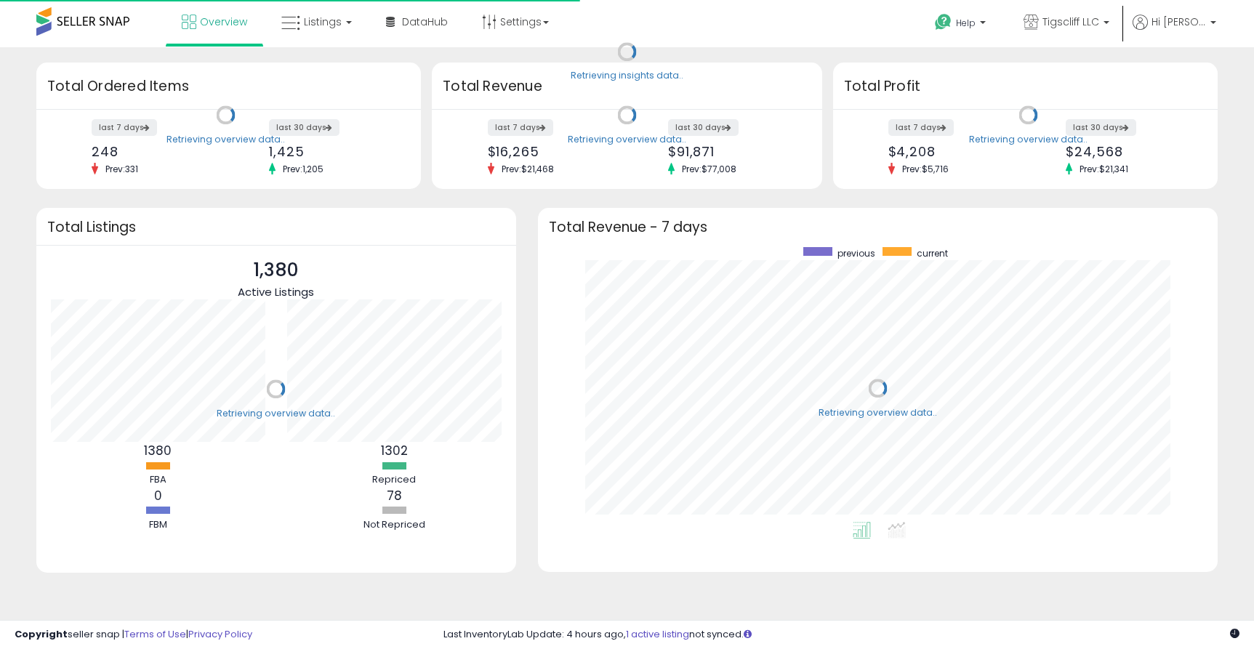
scroll to position [275, 651]
